Goal: Transaction & Acquisition: Purchase product/service

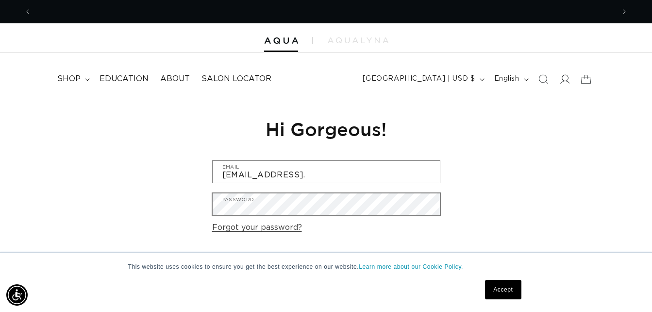
scroll to position [0, 583]
type input "[EMAIL_ADDRESS][DOMAIN_NAME]"
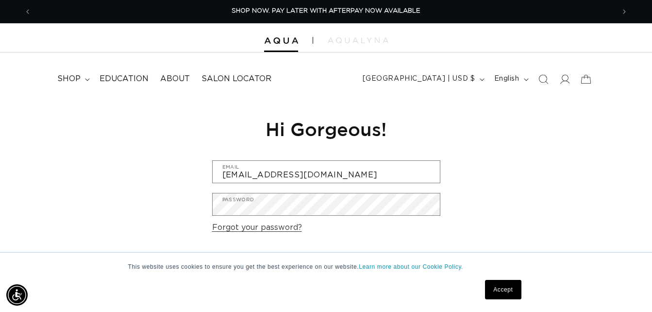
click at [499, 194] on div "Reset your password We will send you an email to reset your password Email Subm…" at bounding box center [326, 209] width 652 height 218
click at [508, 285] on link "Accept" at bounding box center [503, 289] width 36 height 19
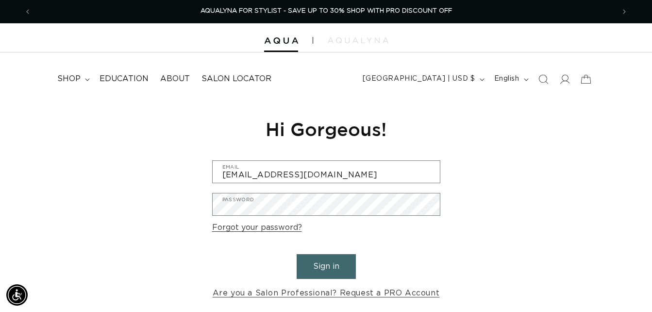
click at [323, 269] on button "Sign in" at bounding box center [326, 266] width 59 height 25
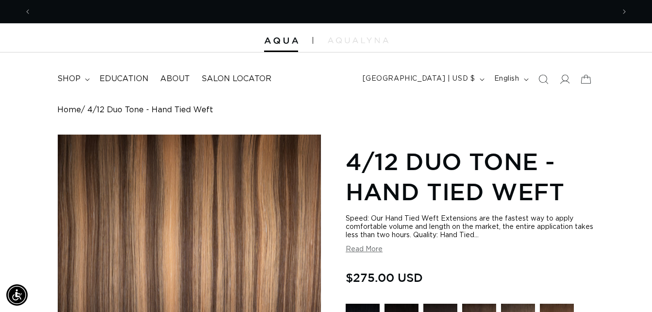
scroll to position [0, 583]
click at [563, 80] on icon at bounding box center [564, 79] width 10 height 10
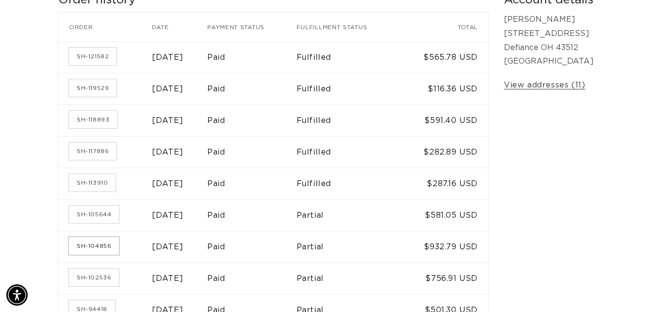
scroll to position [0, 583]
click at [90, 242] on link "SH-104856" at bounding box center [94, 245] width 50 height 17
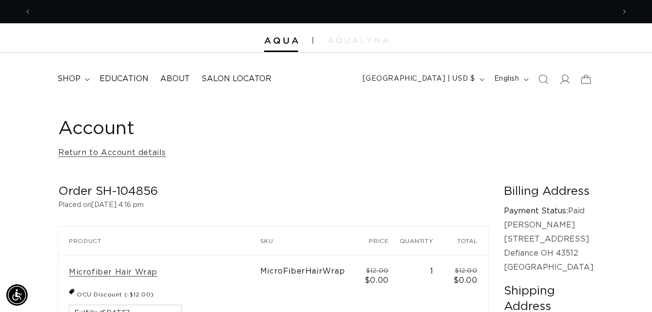
scroll to position [0, 583]
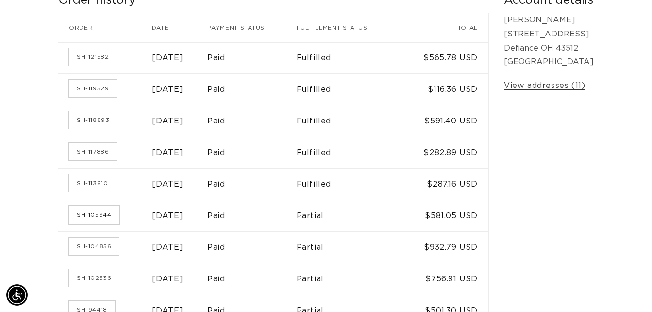
scroll to position [0, 583]
click at [90, 218] on link "SH-105644" at bounding box center [94, 214] width 50 height 17
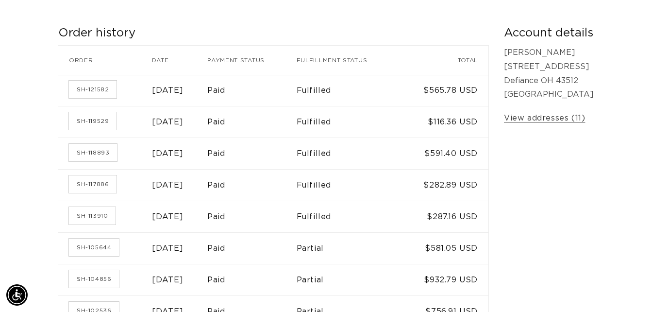
scroll to position [145, 0]
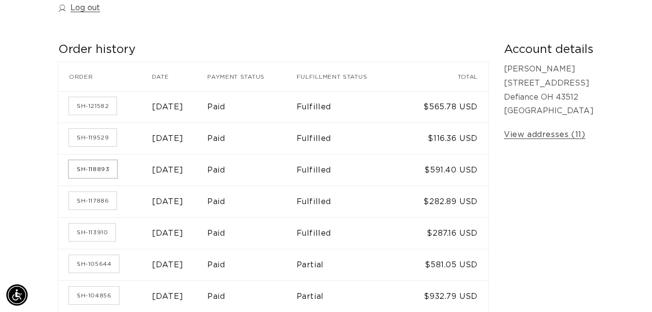
click at [95, 170] on link "SH-118893" at bounding box center [93, 168] width 48 height 17
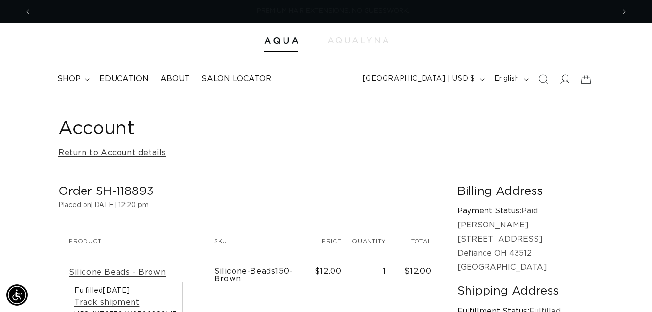
scroll to position [0, 583]
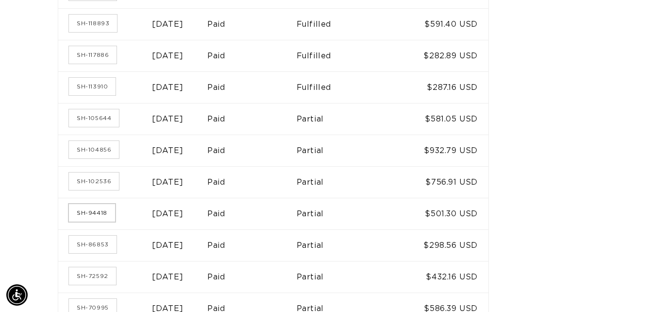
scroll to position [0, 1166]
click at [99, 213] on link "SH-94418" at bounding box center [92, 212] width 46 height 17
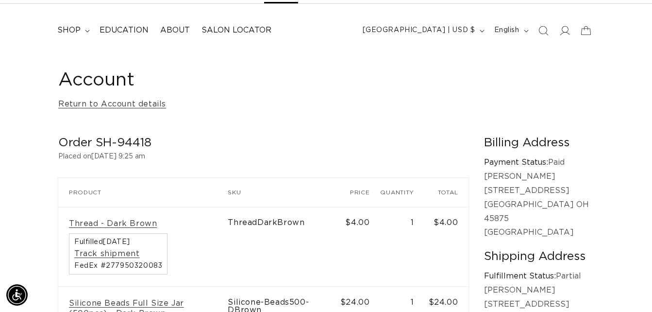
scroll to position [0, 583]
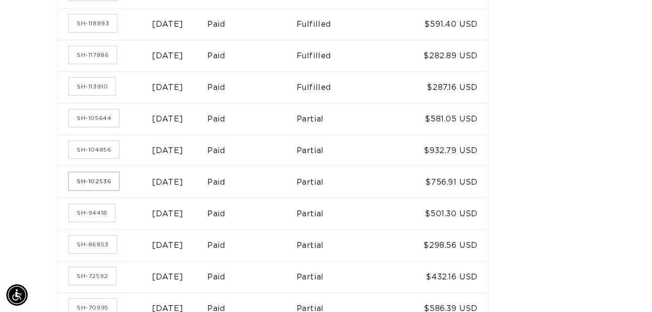
scroll to position [0, 1166]
click at [91, 181] on link "SH-102536" at bounding box center [94, 180] width 50 height 17
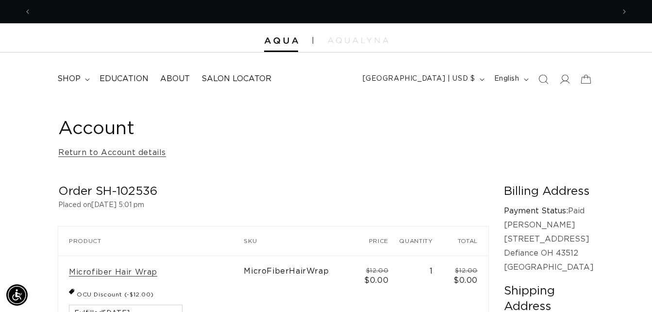
scroll to position [0, 583]
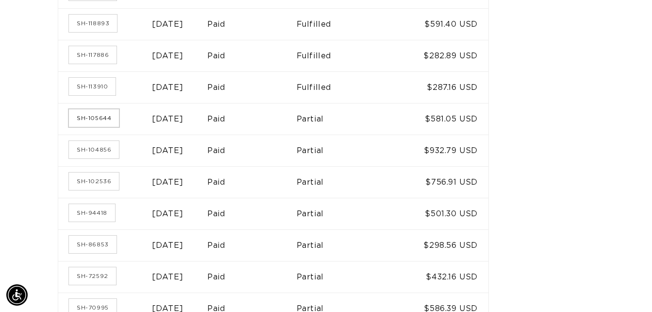
scroll to position [0, 1166]
click at [100, 211] on link "SH-94418" at bounding box center [92, 212] width 46 height 17
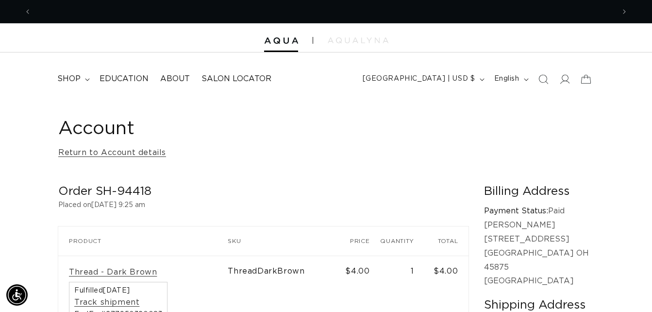
scroll to position [0, 583]
click at [61, 76] on span "shop" at bounding box center [68, 79] width 23 height 10
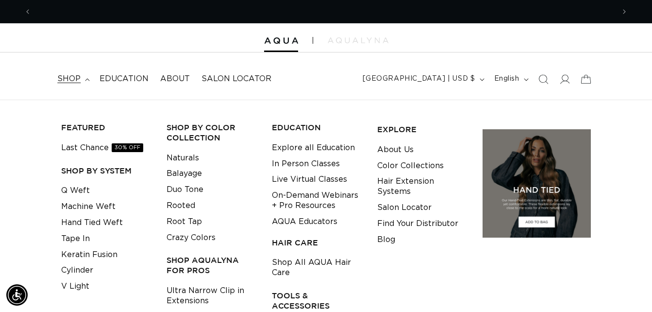
scroll to position [0, 1166]
click at [72, 78] on span "shop" at bounding box center [68, 79] width 23 height 10
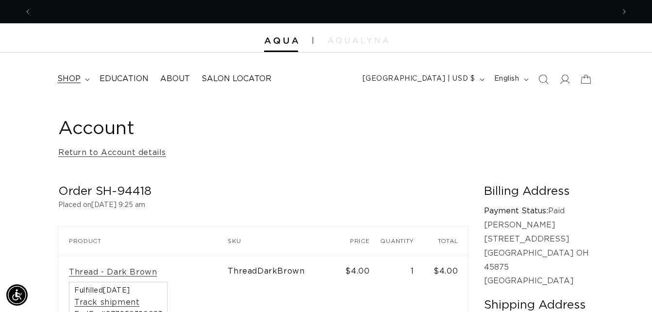
scroll to position [0, 0]
click at [66, 78] on span "shop" at bounding box center [68, 79] width 23 height 10
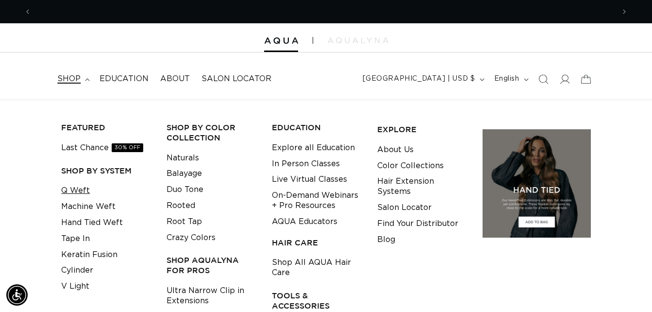
scroll to position [0, 583]
click at [76, 190] on link "Q Weft" at bounding box center [75, 191] width 29 height 16
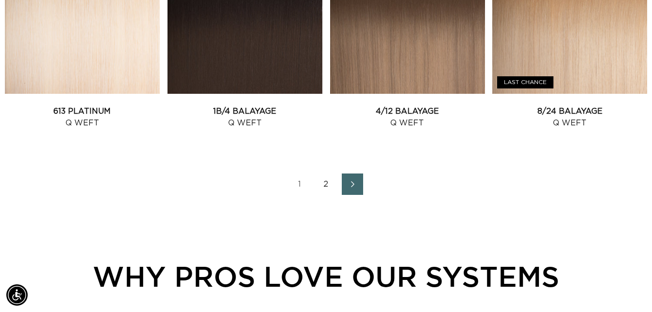
scroll to position [0, 1166]
click at [324, 181] on link "2" at bounding box center [326, 183] width 21 height 21
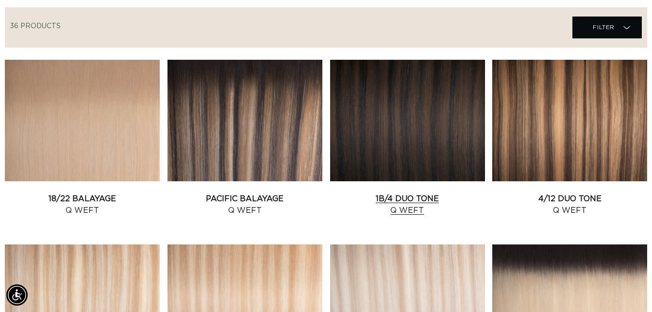
scroll to position [0, 583]
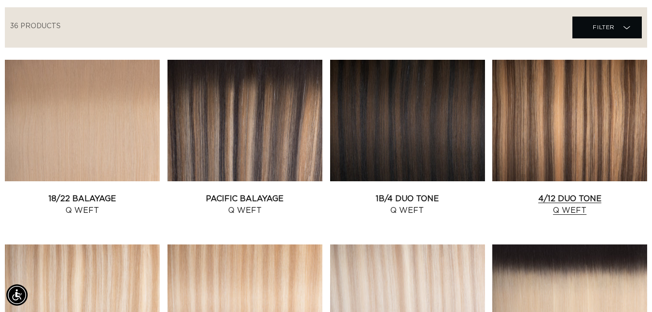
click at [541, 193] on link "4/12 Duo Tone Q Weft" at bounding box center [569, 204] width 155 height 23
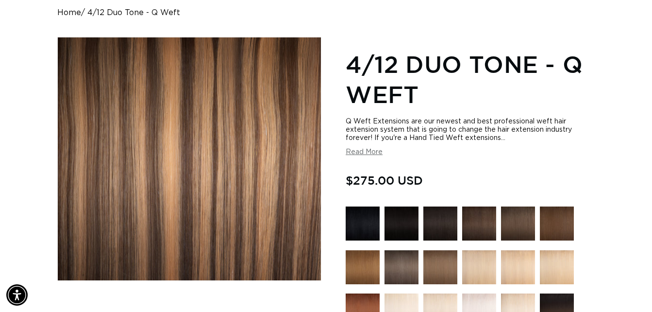
click at [367, 152] on button "Read More" at bounding box center [364, 152] width 37 height 8
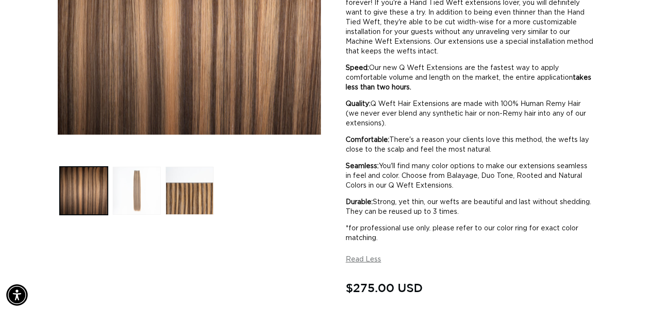
scroll to position [0, 1166]
click at [138, 191] on button "Load image 2 in gallery view" at bounding box center [137, 191] width 48 height 48
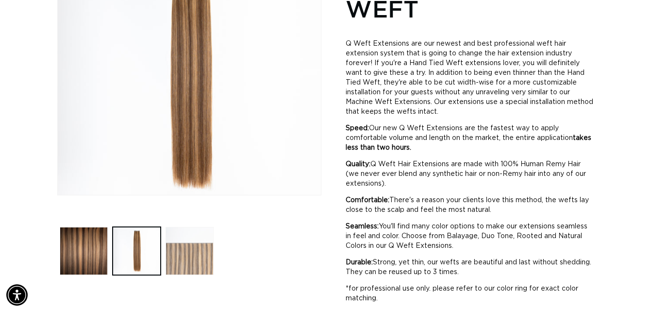
scroll to position [0, 0]
click at [183, 263] on button "Load image 3 in gallery view" at bounding box center [190, 251] width 48 height 48
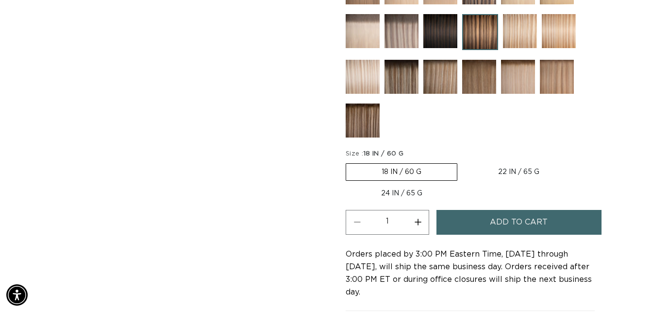
scroll to position [0, 583]
click at [427, 174] on label "18 IN / 60 G Variant sold out or unavailable" at bounding box center [402, 171] width 112 height 17
click at [349, 162] on input "18 IN / 60 G Variant sold out or unavailable" at bounding box center [348, 161] width 0 height 0
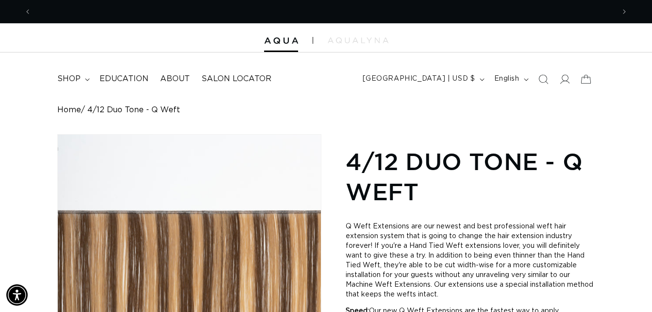
scroll to position [0, 0]
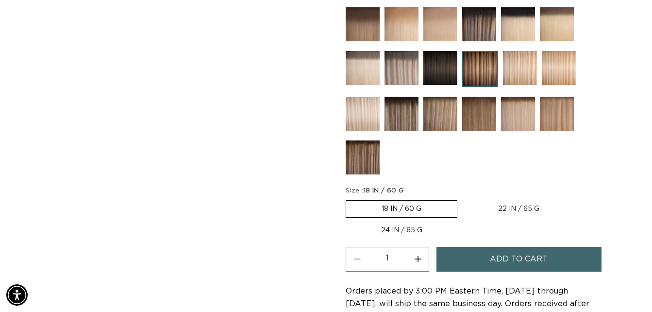
click at [418, 257] on button "Increase quantity for 4/12 Duo Tone - Q Weft" at bounding box center [418, 259] width 22 height 25
type input "2"
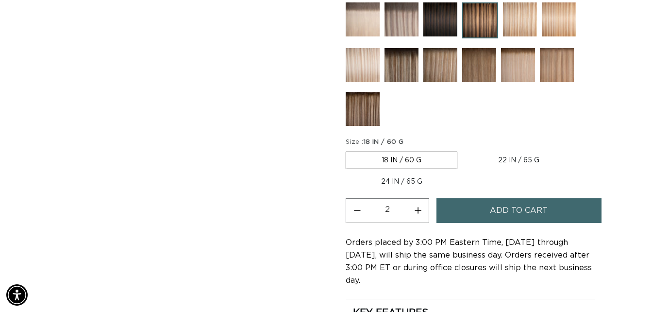
click at [504, 214] on span "Add to cart" at bounding box center [519, 210] width 58 height 25
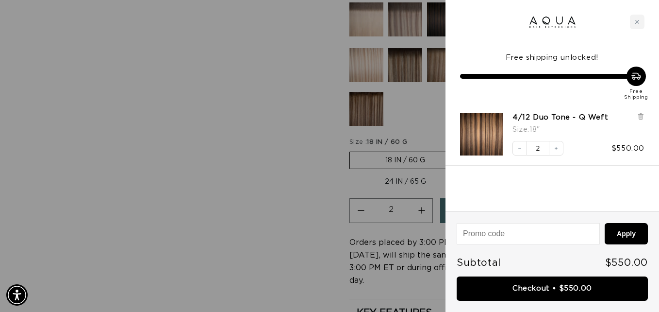
scroll to position [0, 590]
click at [528, 232] on input at bounding box center [528, 233] width 142 height 20
type input "Welcomeaqua"
click at [638, 237] on button "Apply" at bounding box center [626, 233] width 43 height 21
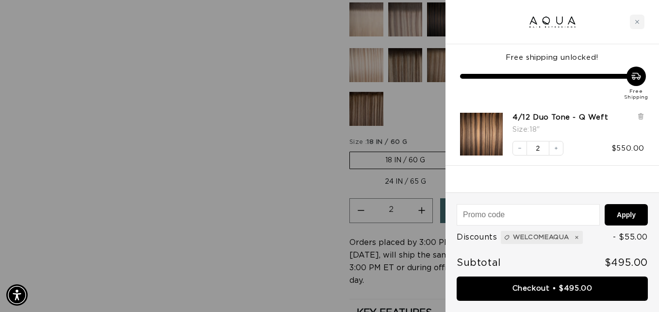
scroll to position [0, 0]
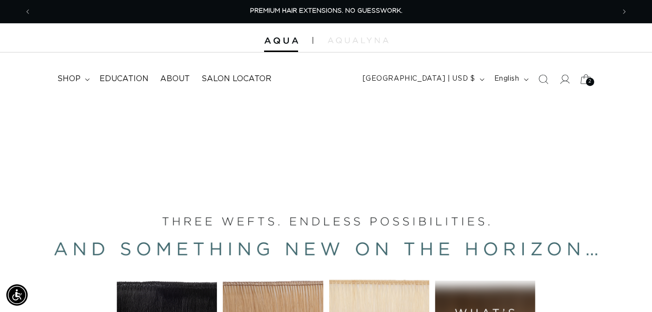
click at [586, 76] on icon at bounding box center [585, 78] width 23 height 23
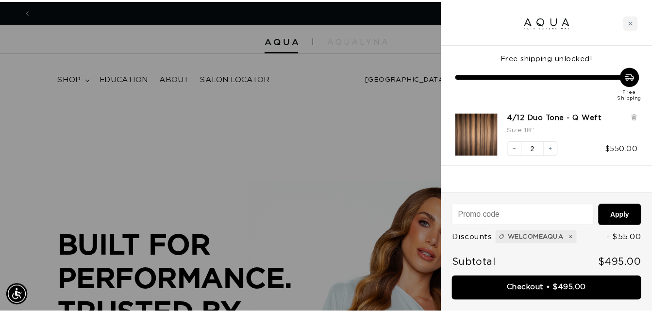
scroll to position [0, 590]
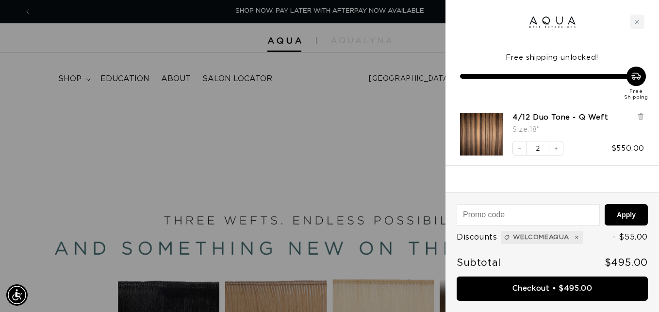
click at [377, 149] on div at bounding box center [329, 156] width 659 height 312
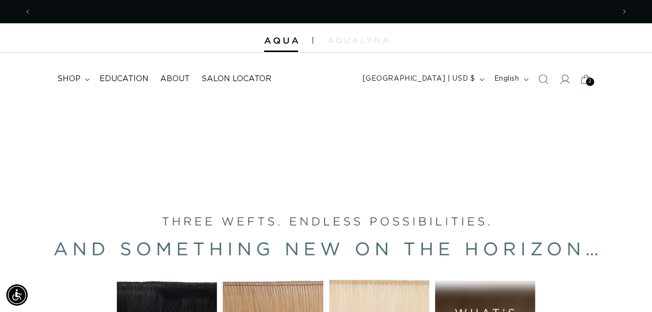
scroll to position [0, 1166]
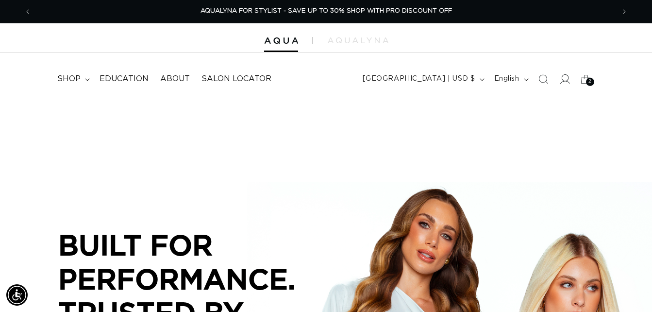
click at [562, 79] on icon at bounding box center [564, 79] width 10 height 10
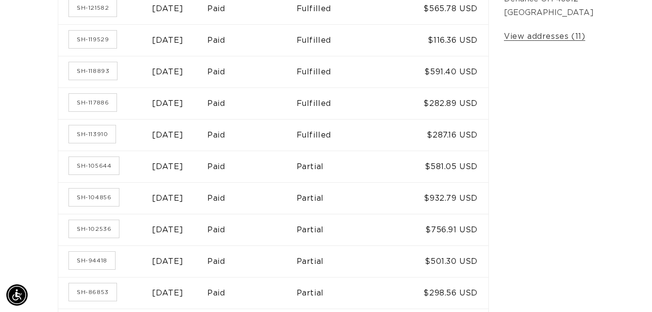
scroll to position [0, 583]
click at [86, 255] on link "SH-94418" at bounding box center [92, 260] width 46 height 17
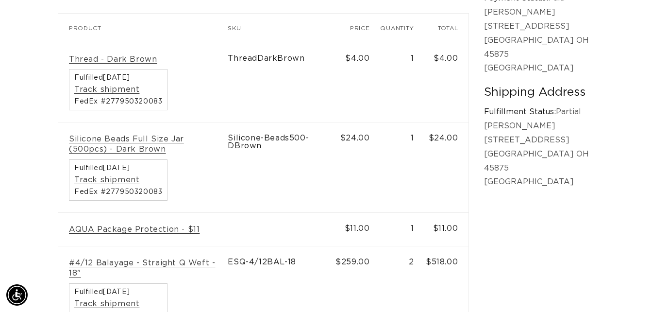
scroll to position [243, 0]
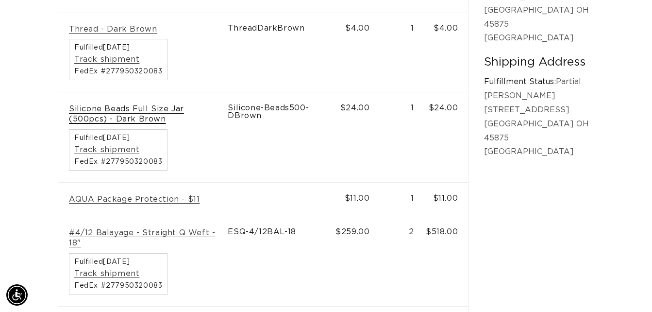
click at [112, 109] on link "Silicone Beads Full Size Jar (500pcs) - Dark Brown" at bounding box center [143, 114] width 148 height 20
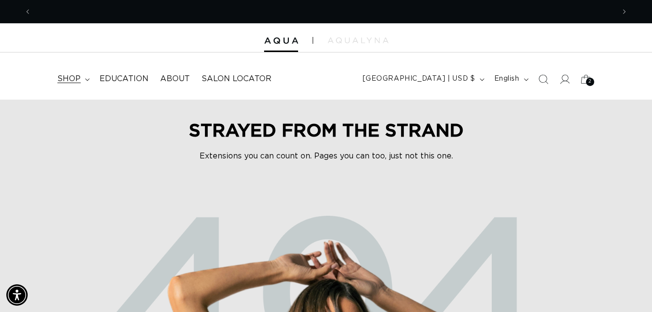
scroll to position [0, 1166]
click at [70, 77] on span "shop" at bounding box center [68, 79] width 23 height 10
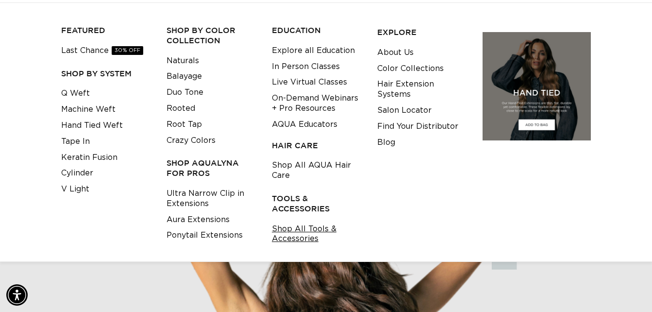
click at [291, 229] on link "Shop All Tools & Accessories" at bounding box center [317, 234] width 90 height 26
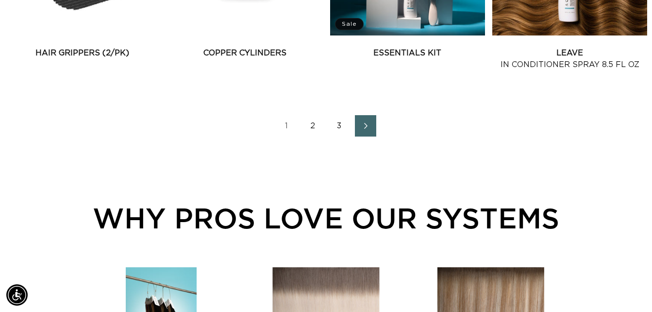
click at [310, 129] on link "2" at bounding box center [312, 125] width 21 height 21
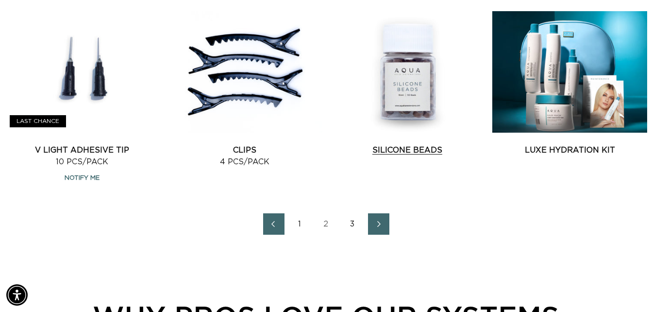
scroll to position [0, 1166]
click at [392, 144] on link "Silicone Beads" at bounding box center [407, 150] width 155 height 12
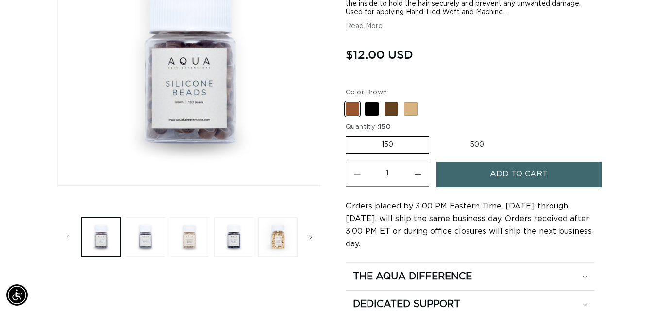
scroll to position [194, 0]
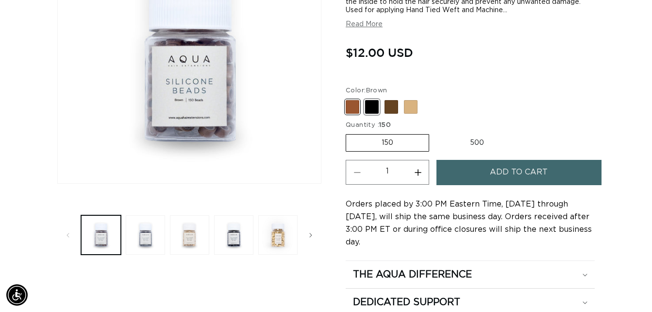
click at [372, 106] on span at bounding box center [372, 107] width 14 height 14
click at [349, 99] on input "Black Variant sold out or unavailable" at bounding box center [348, 98] width 0 height 0
radio input "true"
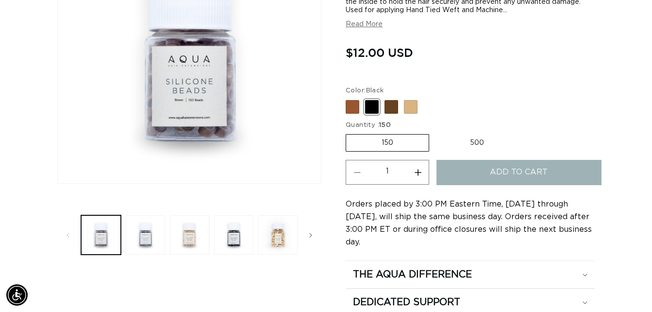
scroll to position [0, 583]
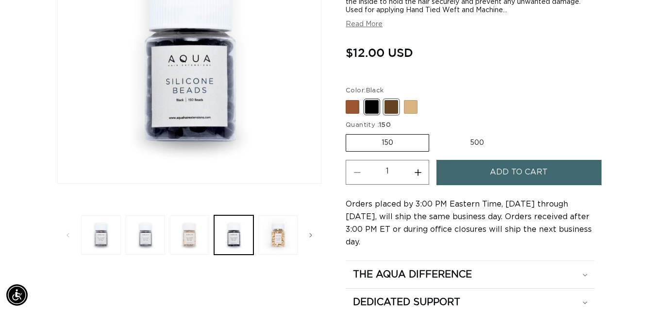
click at [392, 110] on span at bounding box center [392, 107] width 14 height 14
click at [349, 99] on input "Dark Brown Variant sold out or unavailable" at bounding box center [348, 98] width 0 height 0
radio input "true"
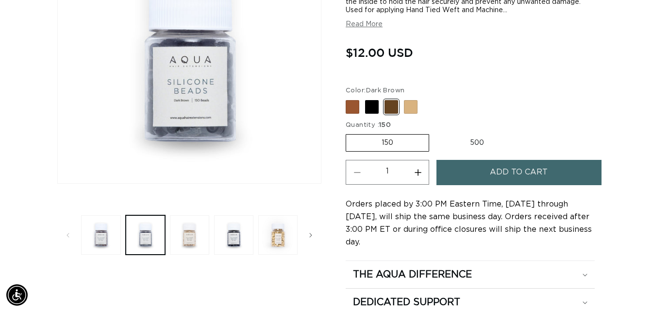
click at [481, 144] on label "500 Variant sold out or unavailable" at bounding box center [477, 142] width 85 height 17
click at [435, 133] on input "500 Variant sold out or unavailable" at bounding box center [434, 132] width 0 height 0
radio input "true"
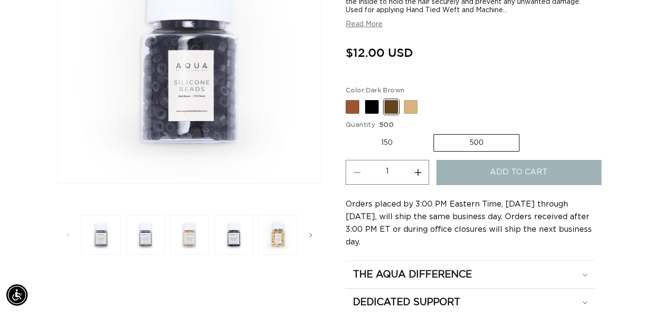
scroll to position [0, 583]
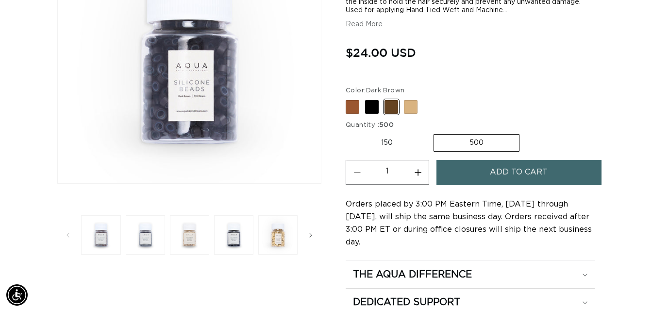
click at [489, 170] on button "Add to cart" at bounding box center [519, 172] width 165 height 25
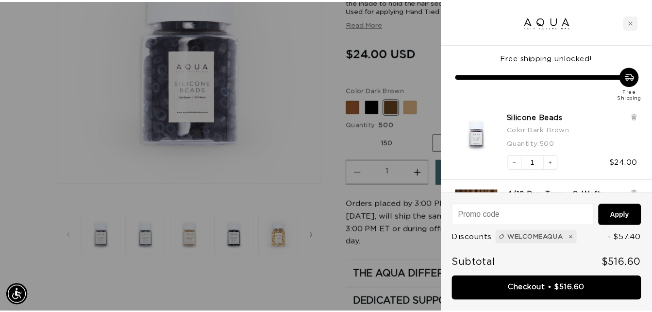
scroll to position [0, 590]
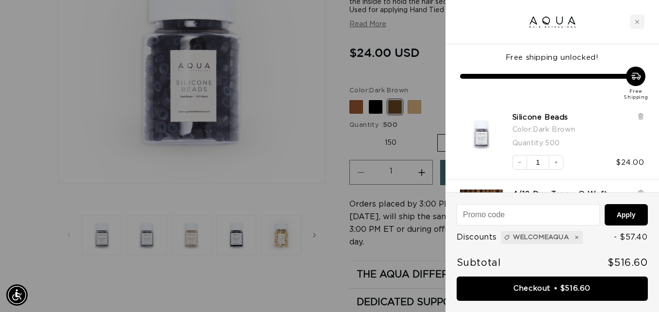
click at [326, 137] on div at bounding box center [329, 156] width 659 height 312
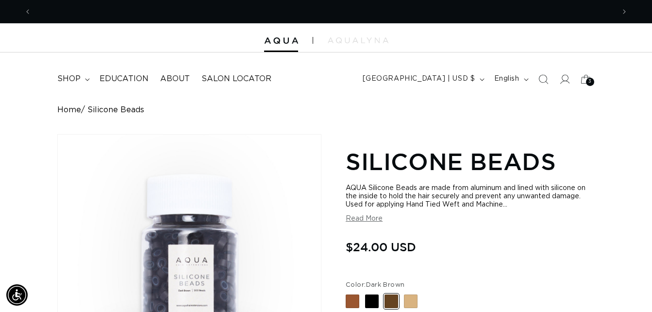
scroll to position [0, 1166]
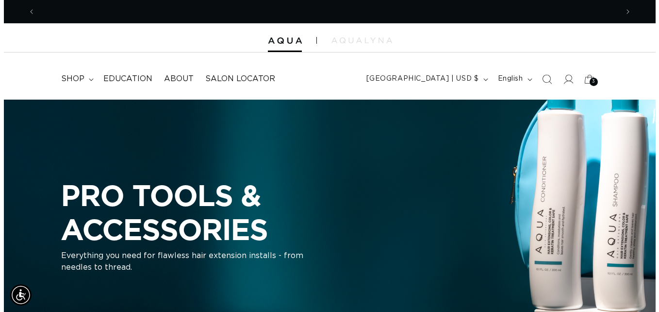
scroll to position [0, 583]
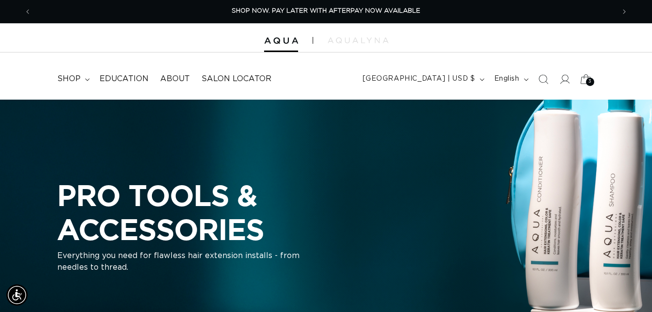
click at [581, 81] on icon at bounding box center [585, 78] width 23 height 23
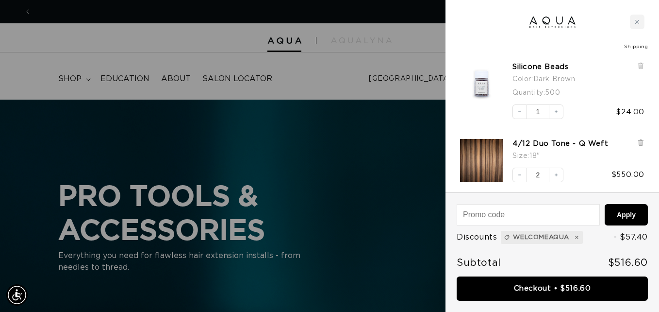
scroll to position [0, 0]
